Goal: Transaction & Acquisition: Purchase product/service

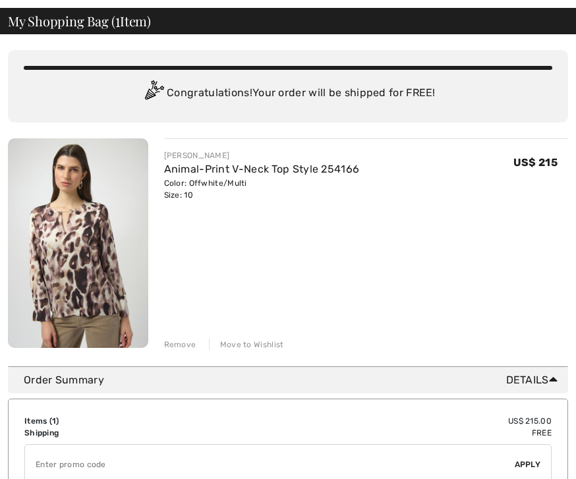
scroll to position [59, 0]
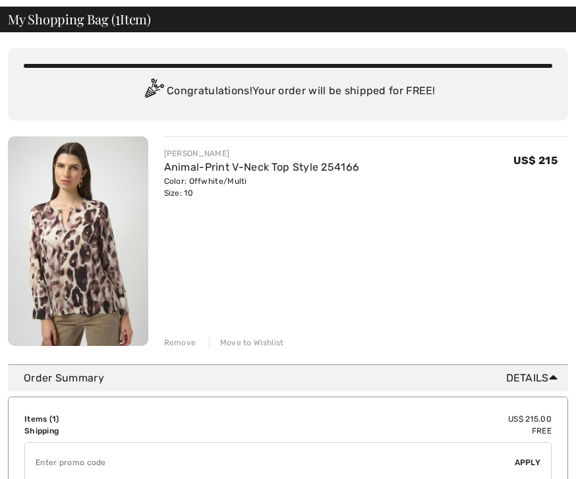
click at [71, 258] on img at bounding box center [78, 241] width 140 height 210
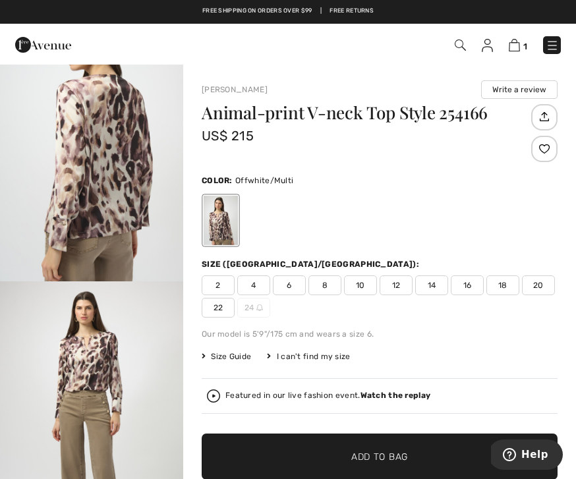
scroll to position [868, 0]
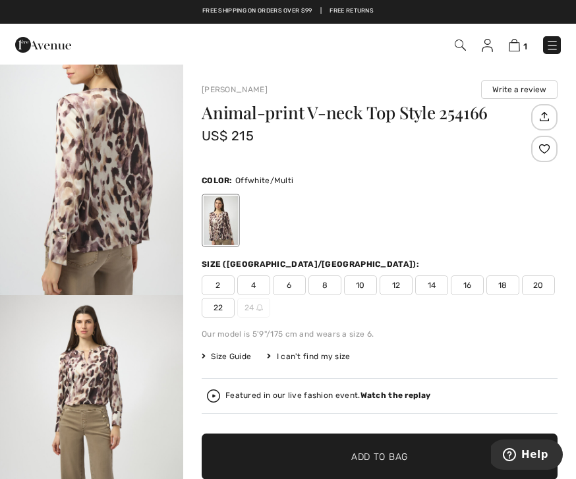
click at [95, 179] on img "4 / 6" at bounding box center [91, 157] width 183 height 275
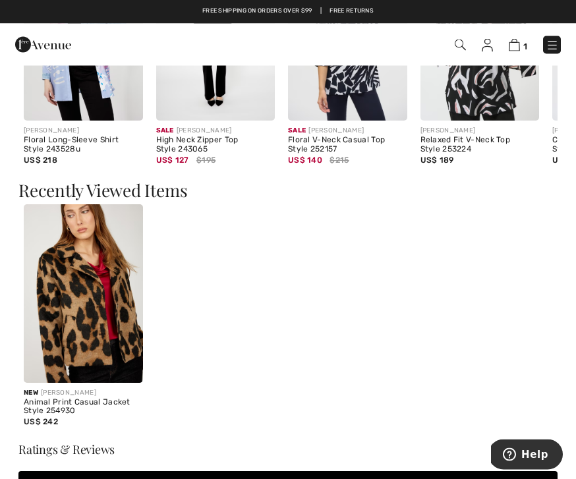
scroll to position [1197, 0]
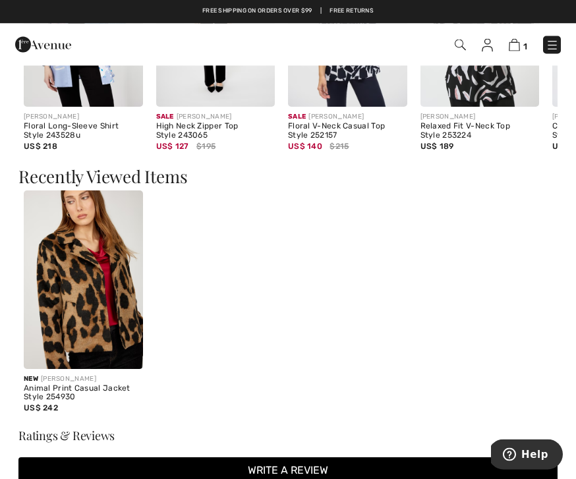
click at [80, 277] on img at bounding box center [83, 280] width 119 height 179
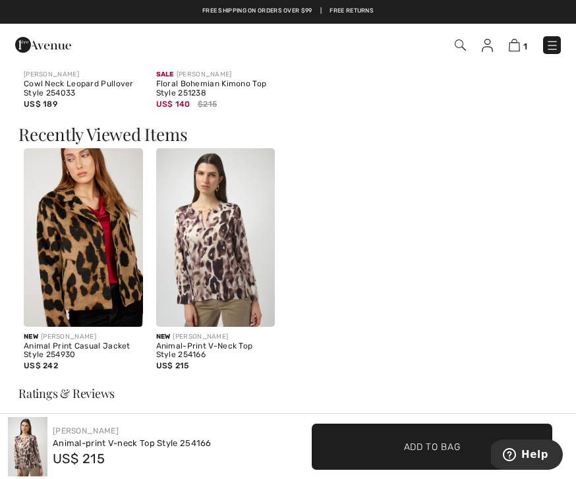
click at [81, 246] on img at bounding box center [83, 237] width 119 height 179
